Goal: Navigation & Orientation: Understand site structure

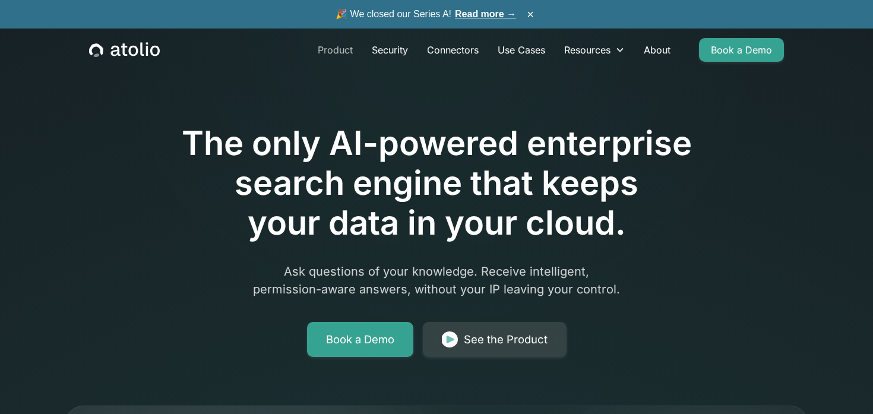
click at [330, 52] on link "Product" at bounding box center [335, 50] width 54 height 24
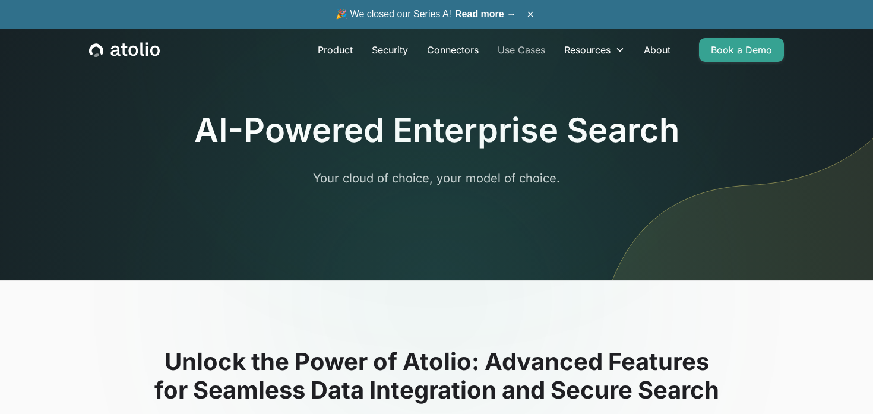
click at [519, 49] on link "Use Cases" at bounding box center [521, 50] width 66 height 24
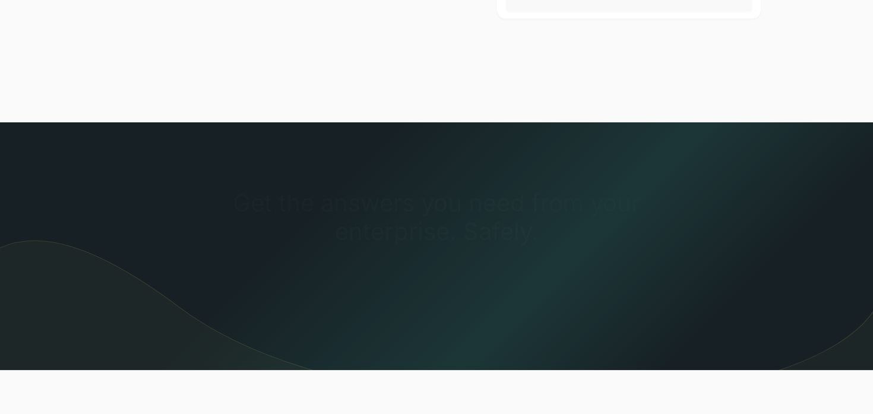
scroll to position [1000, 0]
